Goal: Transaction & Acquisition: Purchase product/service

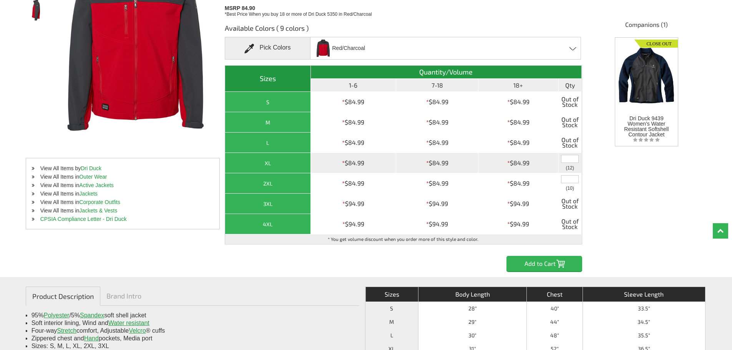
scroll to position [154, 0]
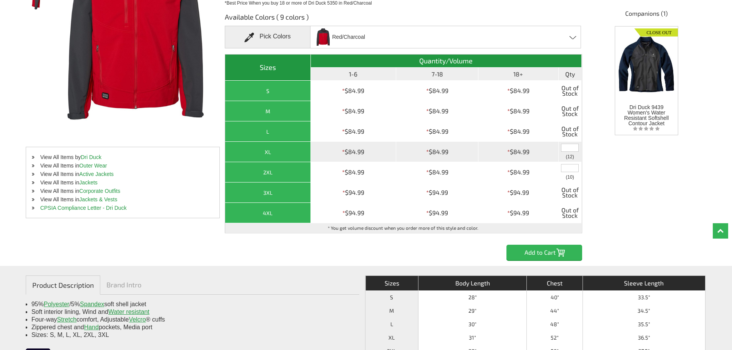
click at [280, 149] on div "XL" at bounding box center [267, 152] width 81 height 10
click at [569, 147] on input "text" at bounding box center [570, 148] width 18 height 8
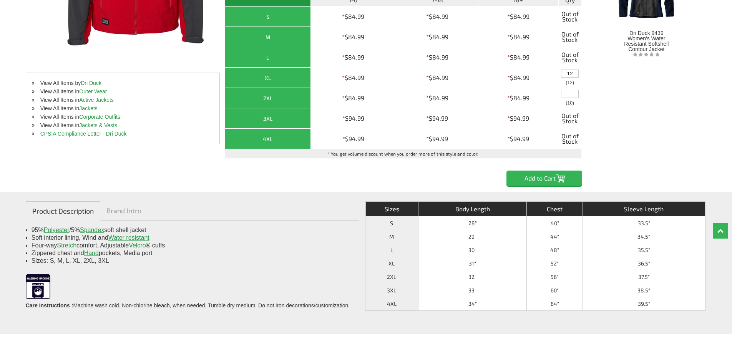
scroll to position [231, 0]
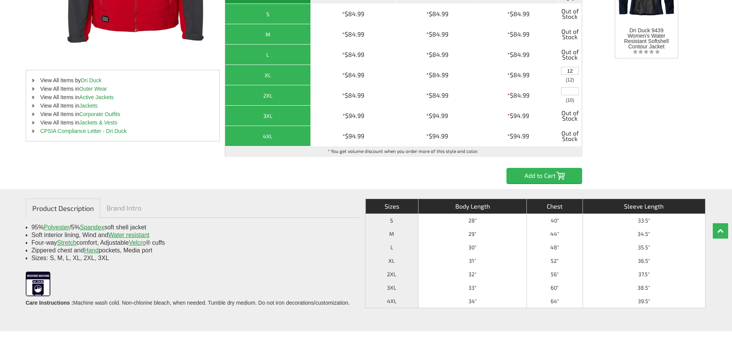
type input "12"
click at [543, 176] on input "Add to Cart" at bounding box center [545, 175] width 76 height 15
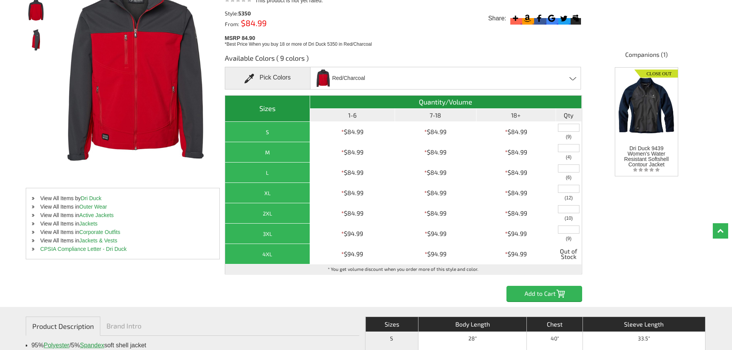
scroll to position [154, 0]
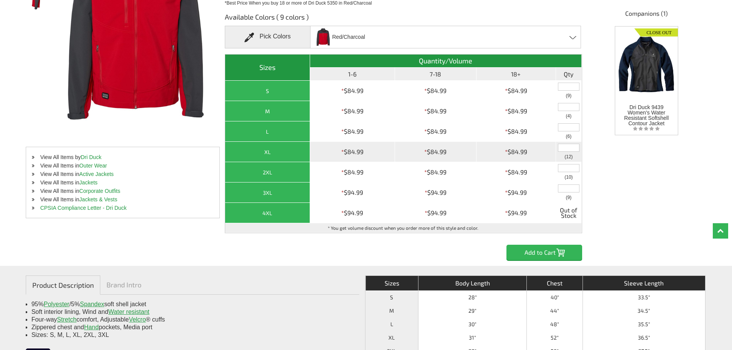
click at [572, 149] on input "text" at bounding box center [569, 148] width 22 height 8
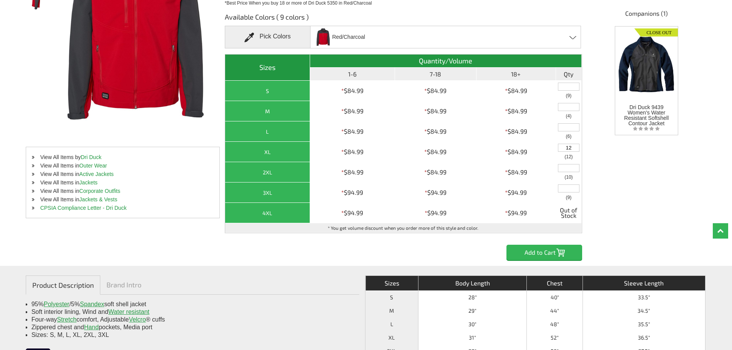
type input "12"
click at [551, 251] on input "Add to Cart" at bounding box center [545, 252] width 76 height 15
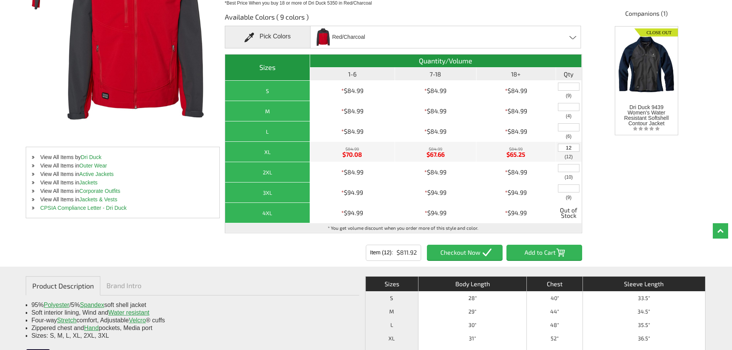
scroll to position [0, 0]
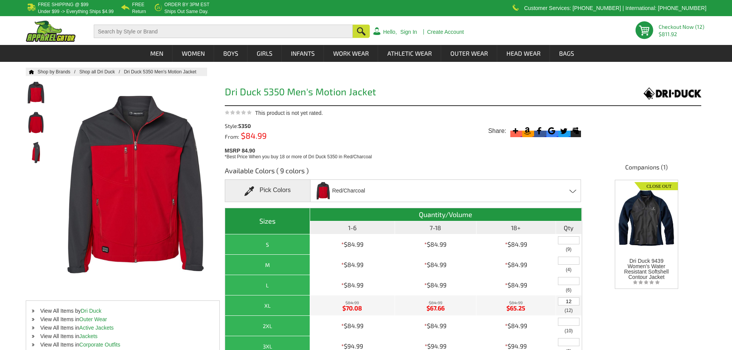
click at [675, 32] on span "$811.92" at bounding box center [683, 34] width 48 height 5
click at [678, 23] on link "Checkout Now (12)" at bounding box center [682, 26] width 46 height 7
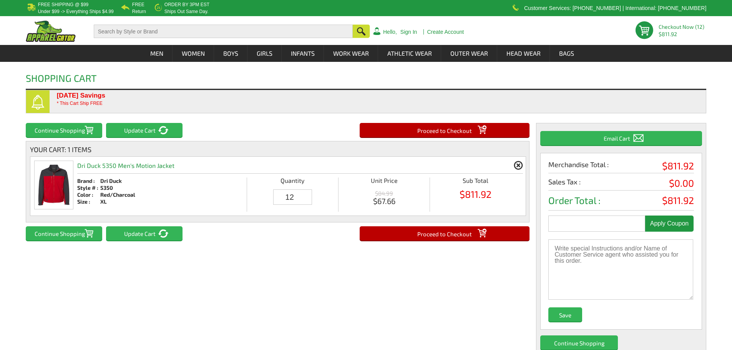
click at [169, 239] on input "Update Cart" at bounding box center [144, 233] width 77 height 14
